Goal: Information Seeking & Learning: Learn about a topic

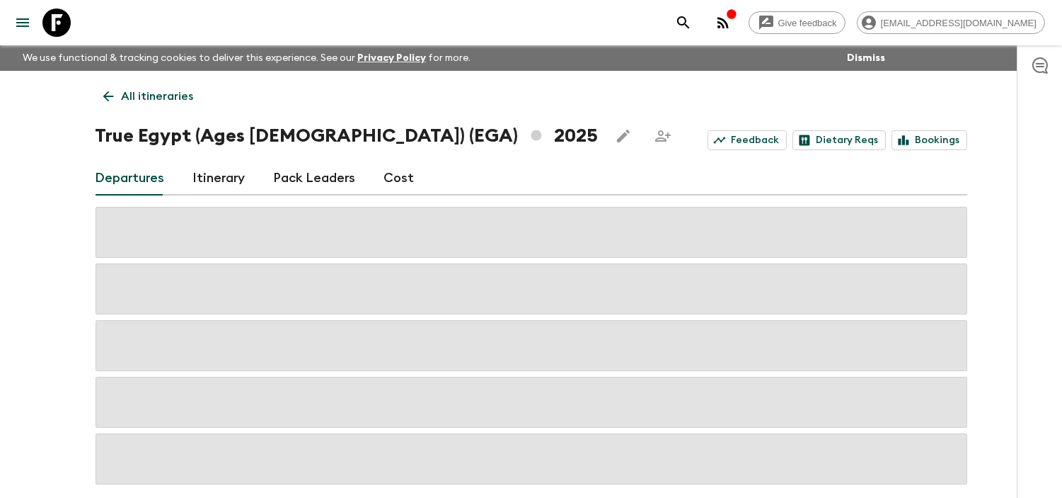
click at [393, 180] on link "Cost" at bounding box center [399, 178] width 30 height 34
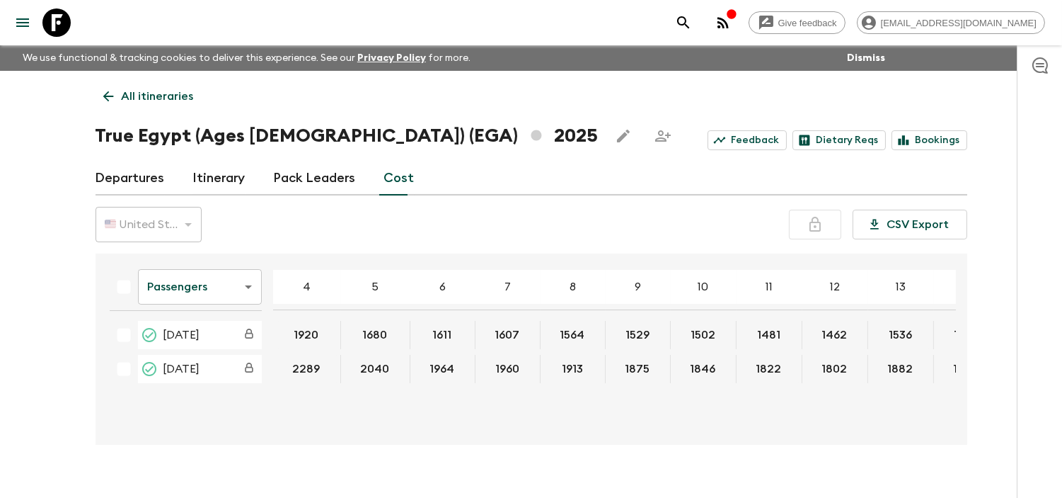
click at [248, 289] on body "Give feedback [EMAIL_ADDRESS][DOMAIN_NAME] We use functional & tracking cookies…" at bounding box center [531, 261] width 1062 height 522
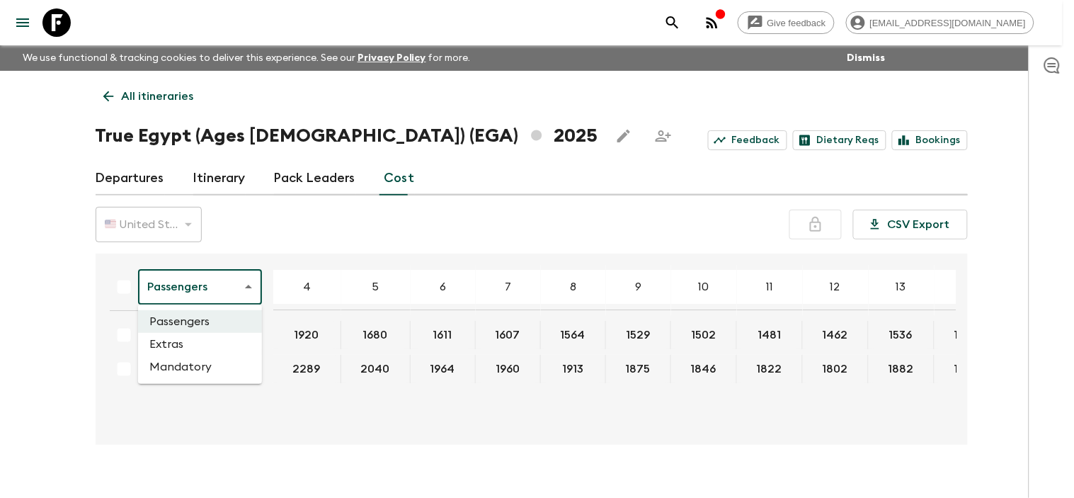
click at [171, 342] on li "Extras" at bounding box center [200, 344] width 124 height 23
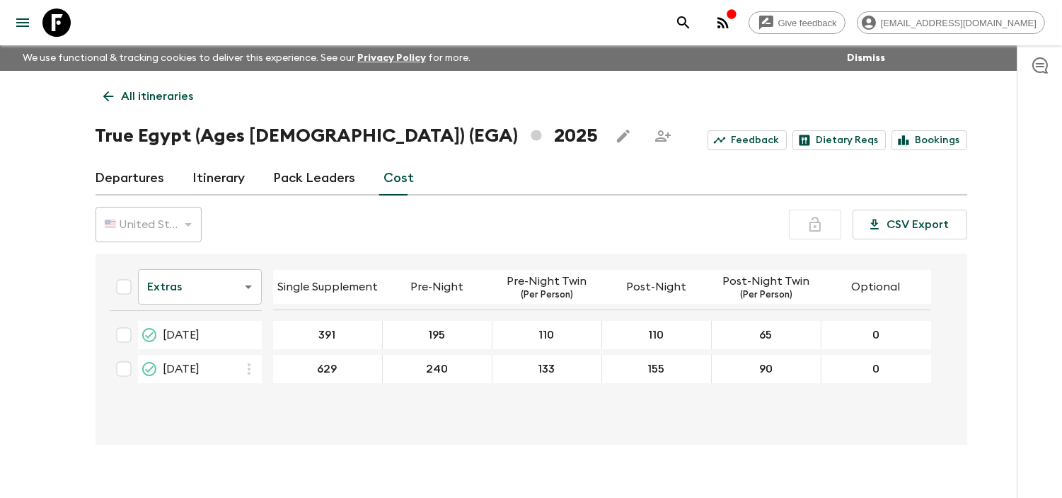
click at [237, 293] on body "Give feedback [EMAIL_ADDRESS][DOMAIN_NAME] We use functional & tracking cookies…" at bounding box center [531, 261] width 1062 height 522
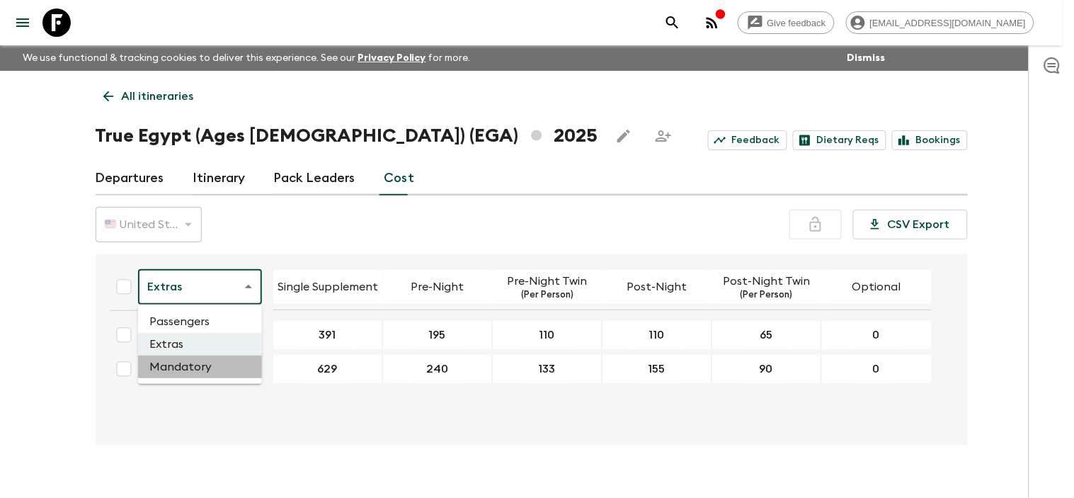
click at [207, 369] on li "Mandatory" at bounding box center [200, 366] width 124 height 23
